Goal: Information Seeking & Learning: Learn about a topic

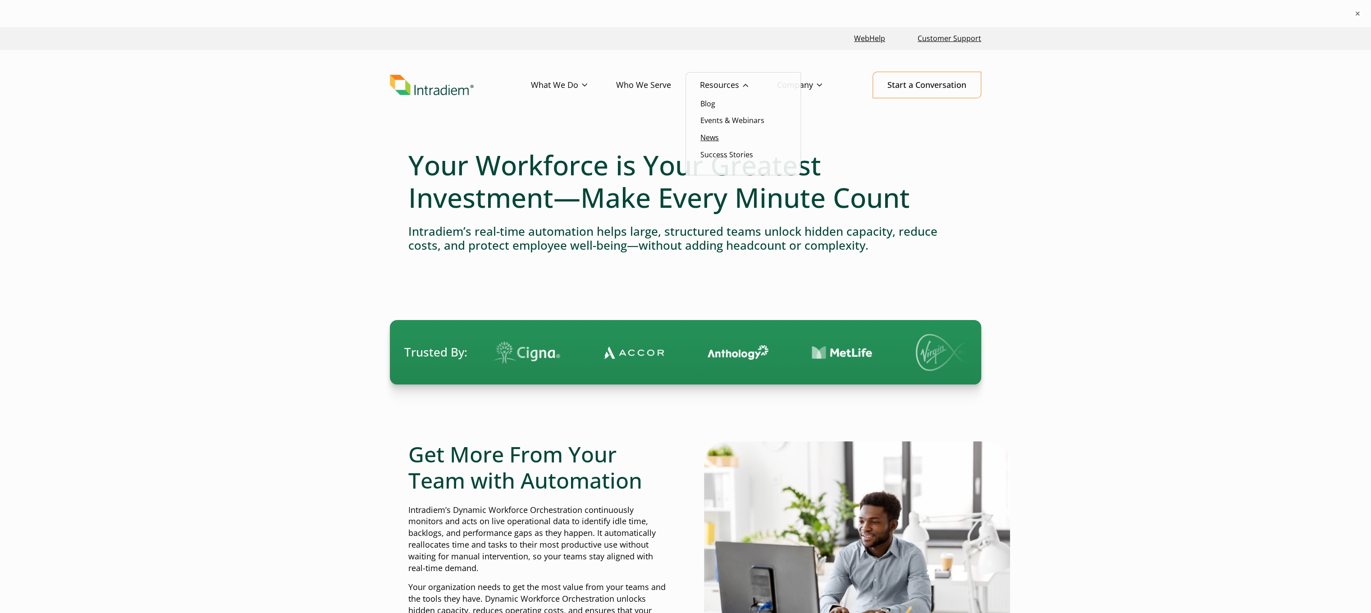
click at [713, 135] on link "News" at bounding box center [709, 138] width 18 height 10
click at [712, 139] on link "News" at bounding box center [709, 138] width 18 height 10
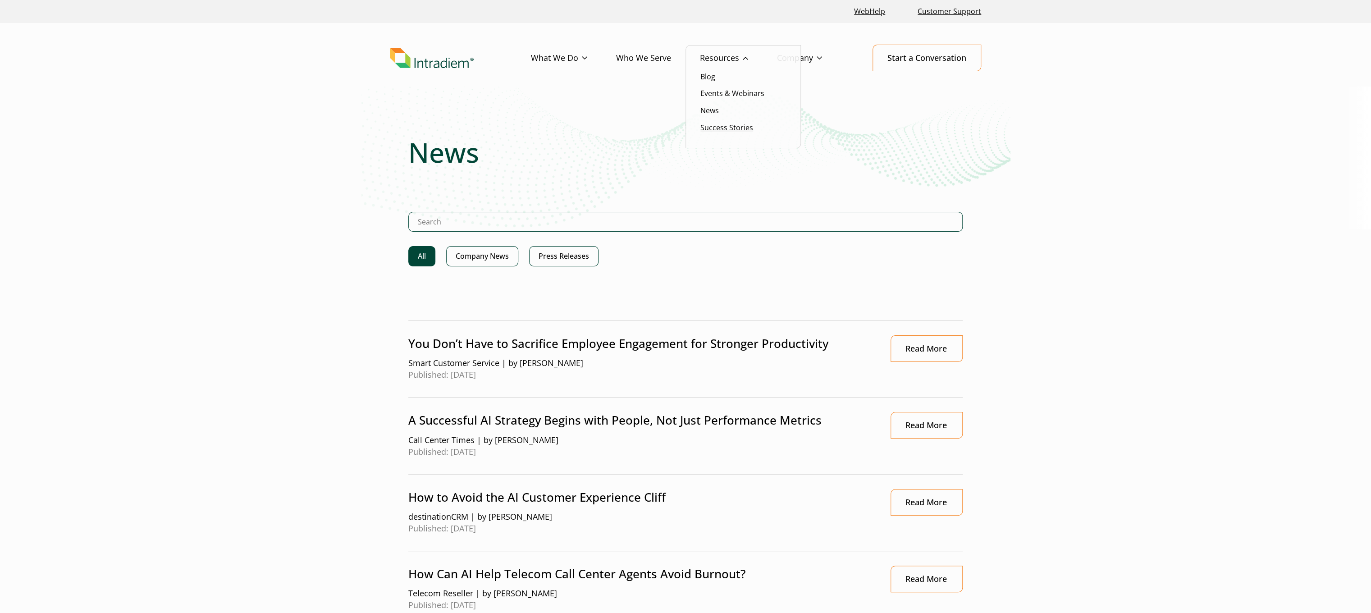
click at [709, 126] on link "Success Stories" at bounding box center [726, 128] width 53 height 10
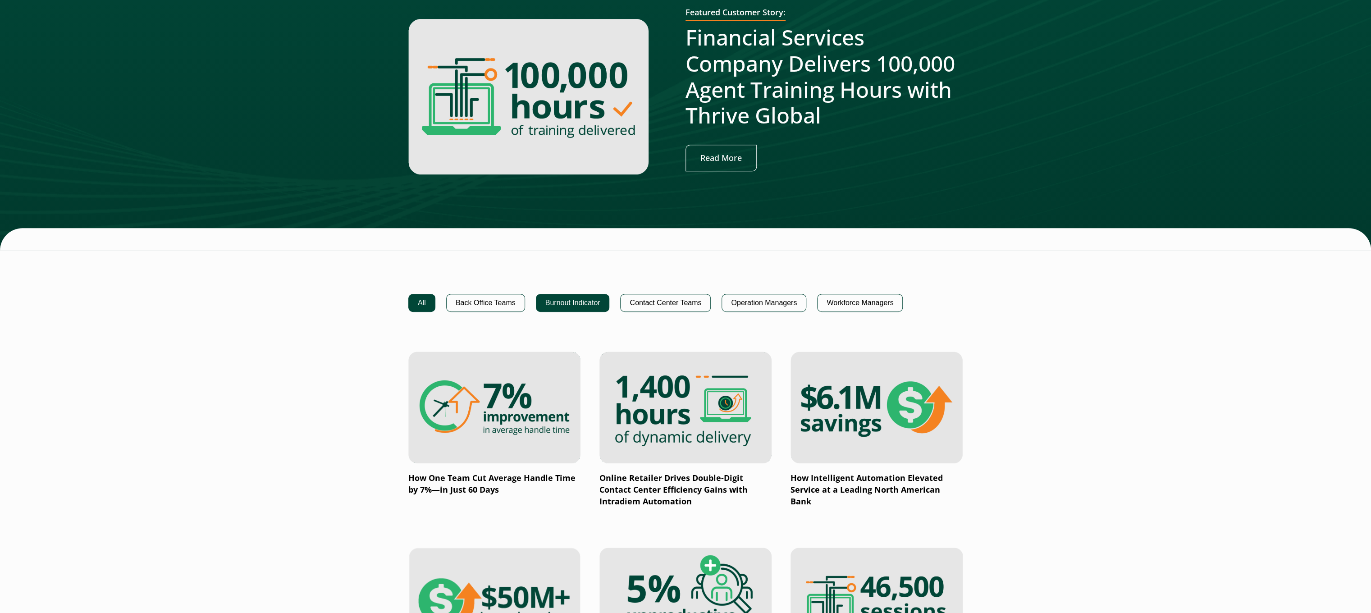
click at [598, 302] on button "Burnout Indicator" at bounding box center [573, 303] width 74 height 18
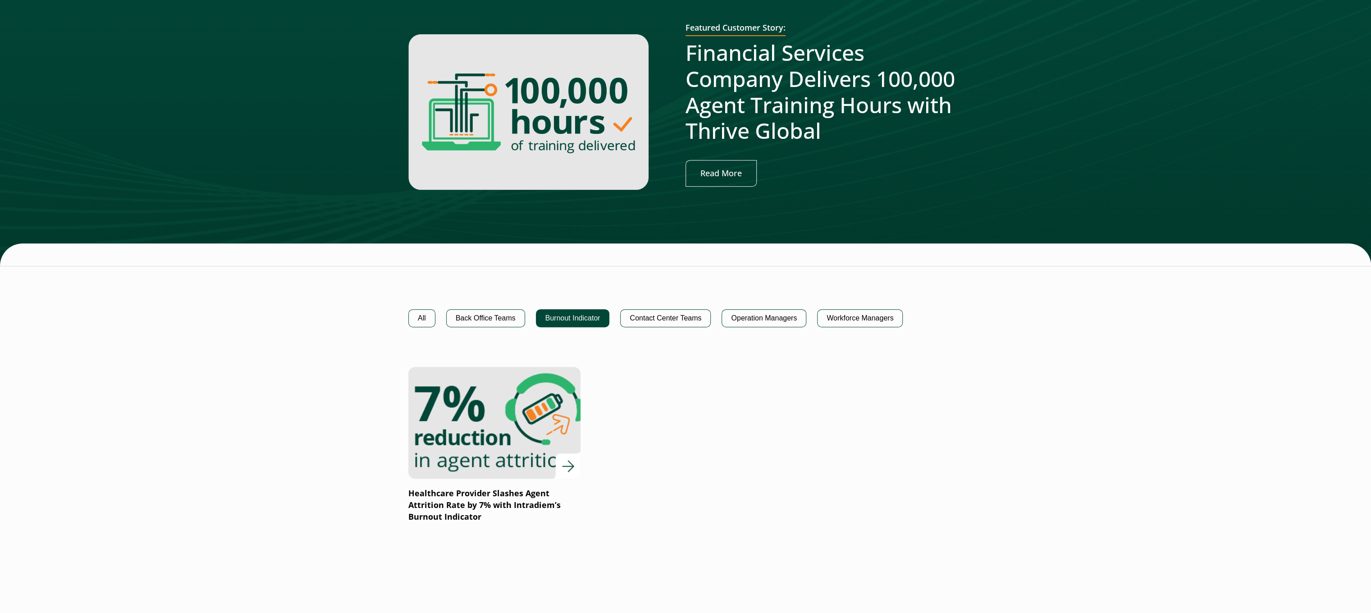
click at [492, 421] on img at bounding box center [494, 423] width 206 height 134
